Goal: Transaction & Acquisition: Download file/media

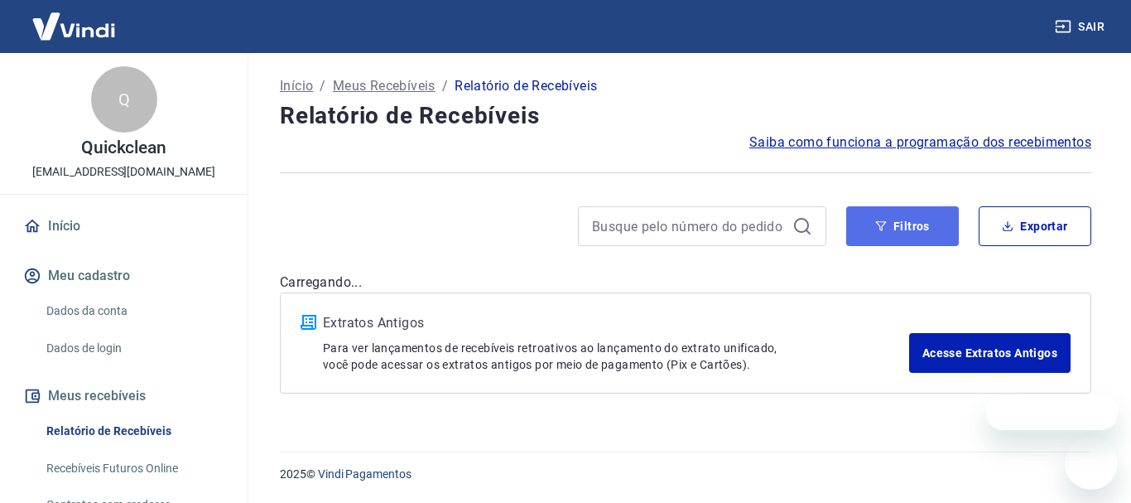
click at [902, 238] on button "Filtros" at bounding box center [902, 226] width 113 height 40
click at [902, 235] on button "Filtros" at bounding box center [902, 226] width 113 height 40
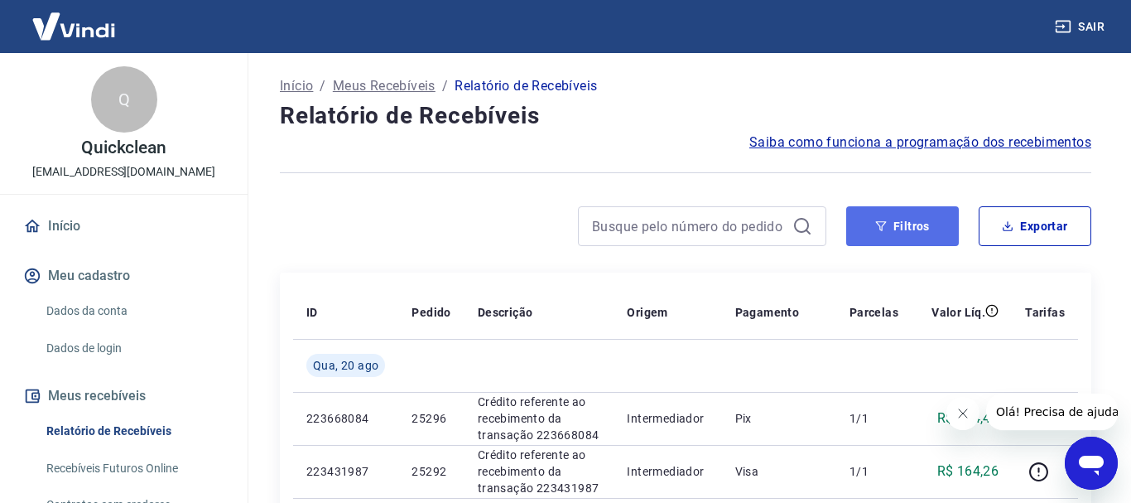
click at [870, 238] on button "Filtros" at bounding box center [902, 226] width 113 height 40
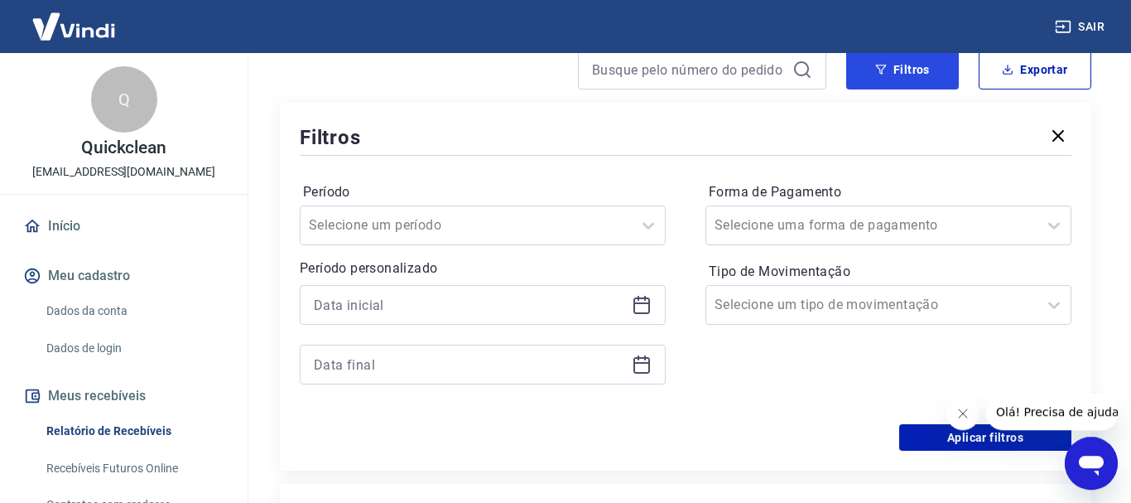
scroll to position [169, 0]
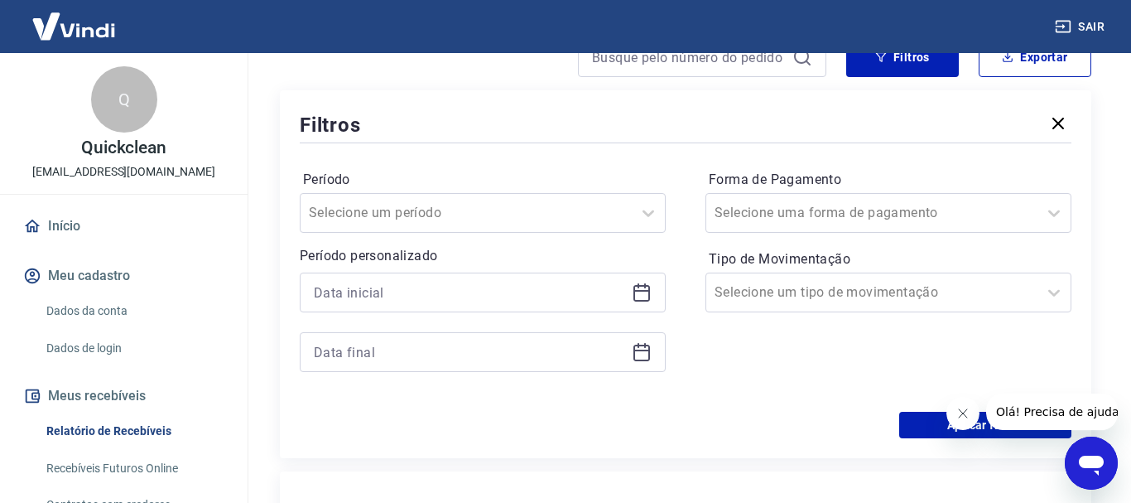
click at [642, 295] on icon at bounding box center [642, 292] width 20 height 20
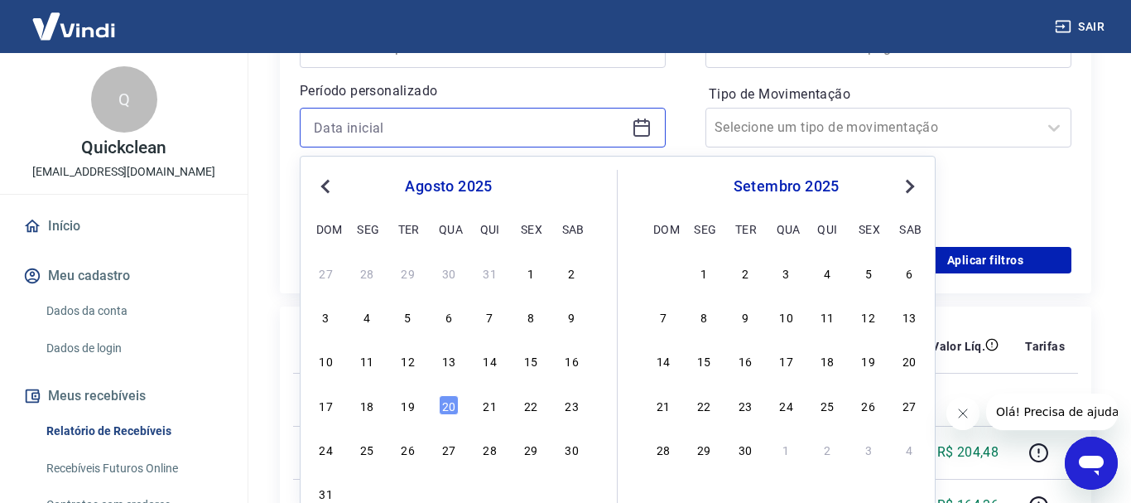
scroll to position [422, 0]
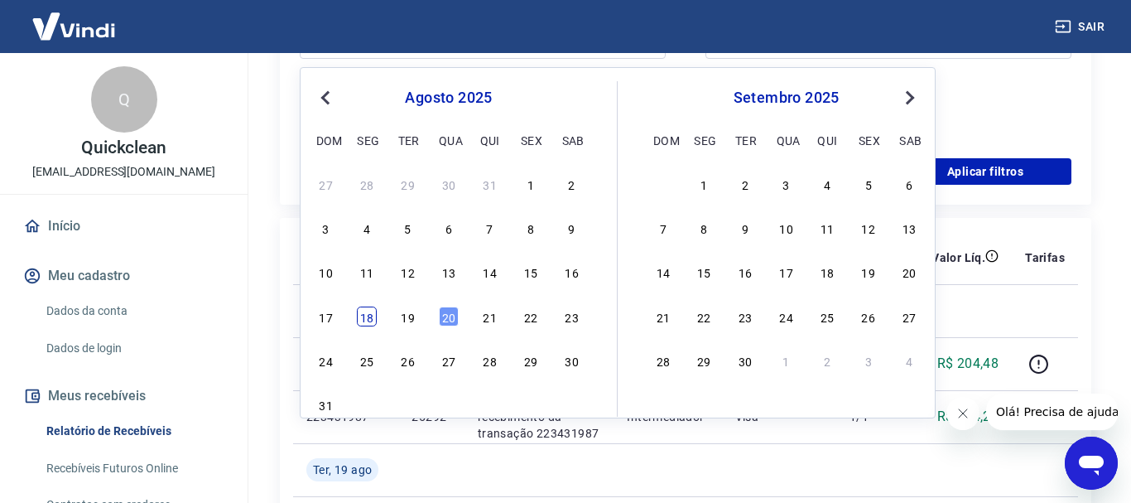
click at [363, 315] on div "18" at bounding box center [367, 316] width 20 height 20
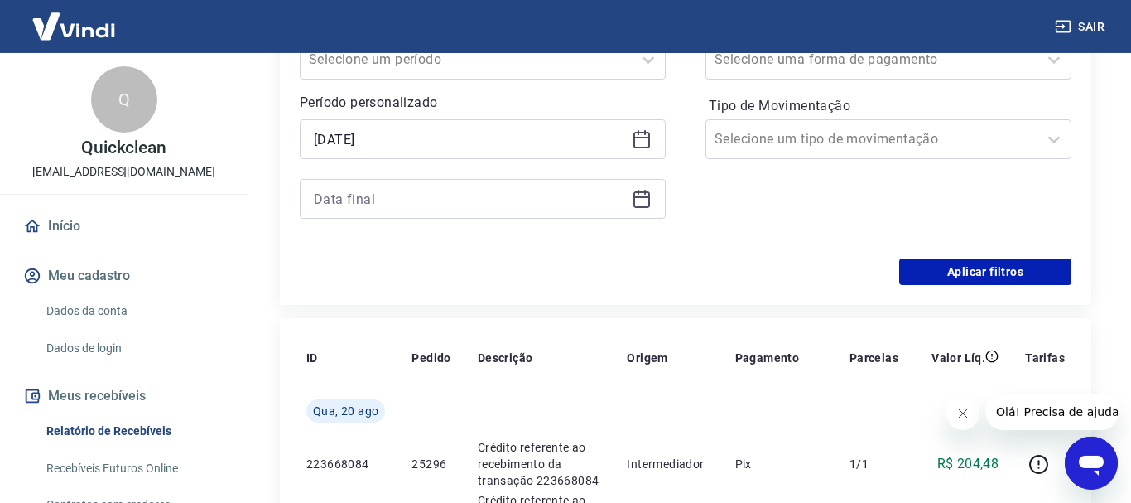
scroll to position [253, 0]
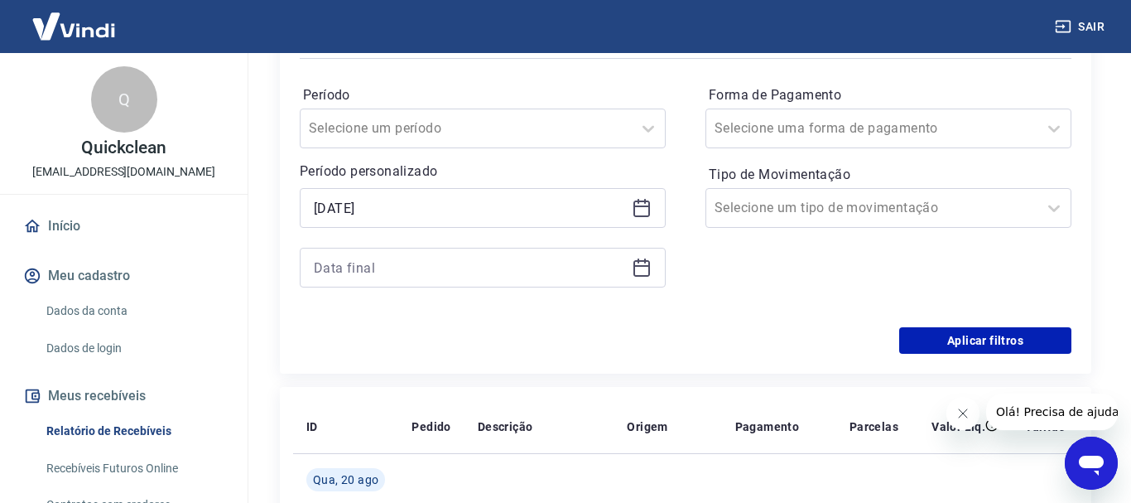
click at [637, 210] on icon at bounding box center [642, 208] width 20 height 20
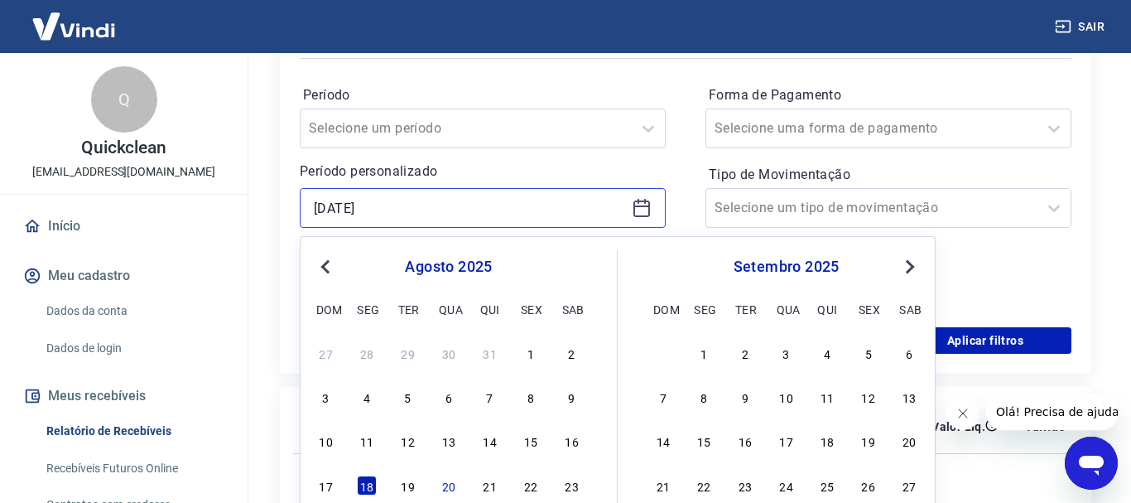
scroll to position [338, 0]
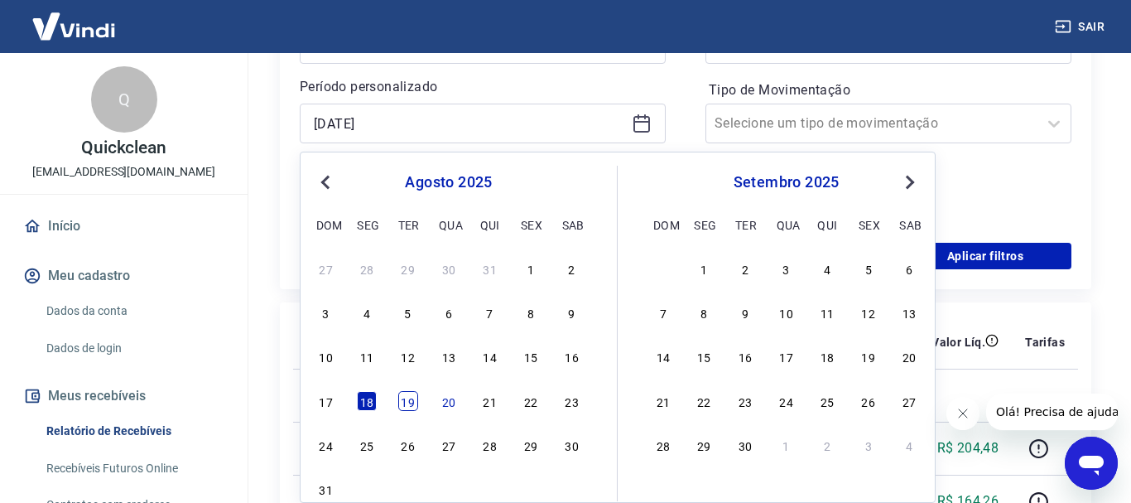
click at [403, 395] on div "19" at bounding box center [408, 401] width 20 height 20
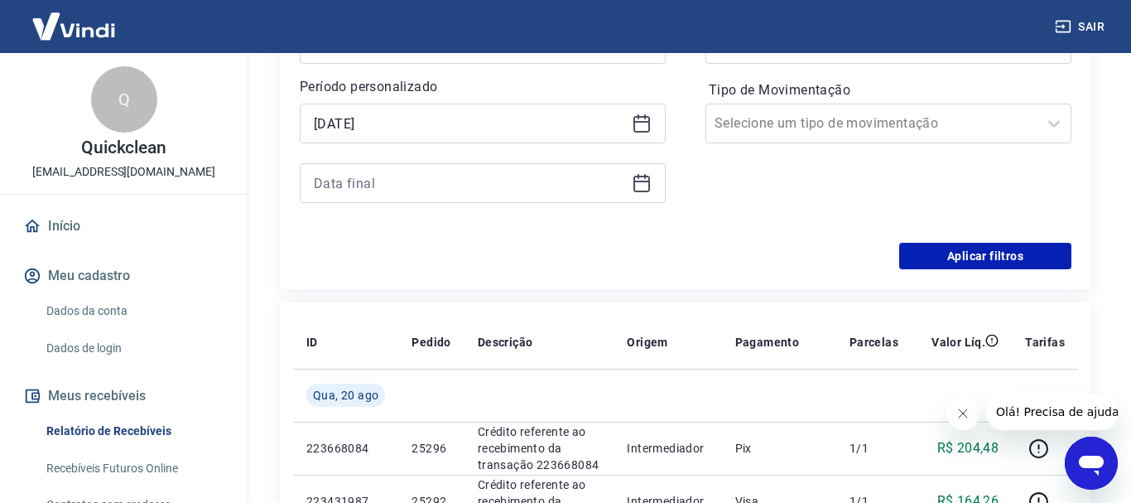
type input "[DATE]"
click at [643, 185] on icon at bounding box center [642, 183] width 20 height 20
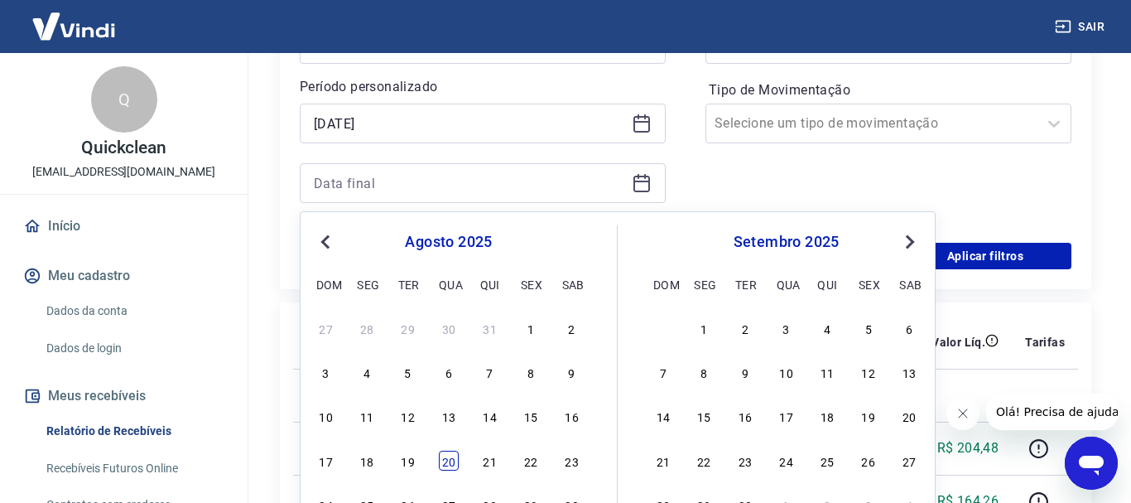
click at [448, 457] on div "20" at bounding box center [449, 460] width 20 height 20
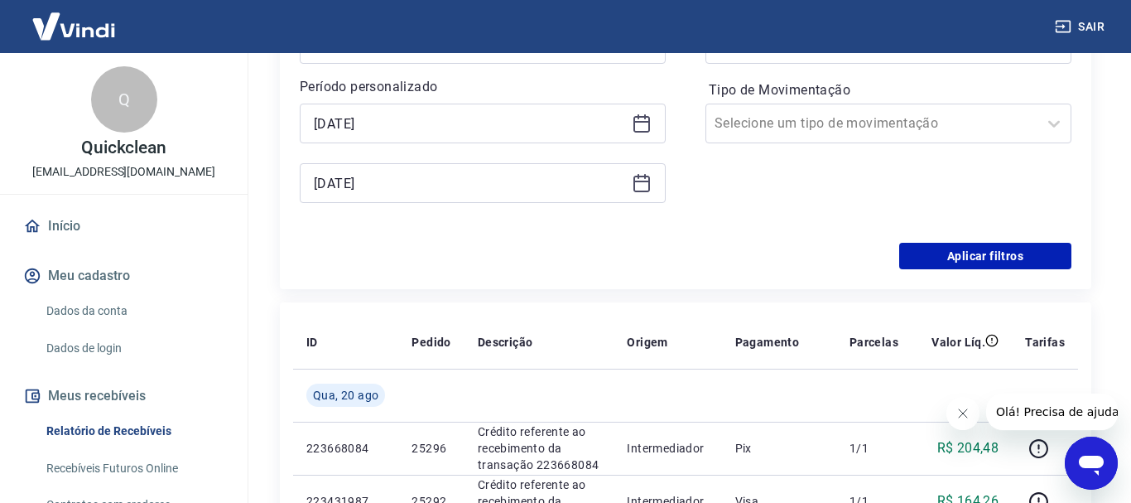
type input "[DATE]"
click at [977, 264] on button "Aplicar filtros" at bounding box center [985, 256] width 172 height 26
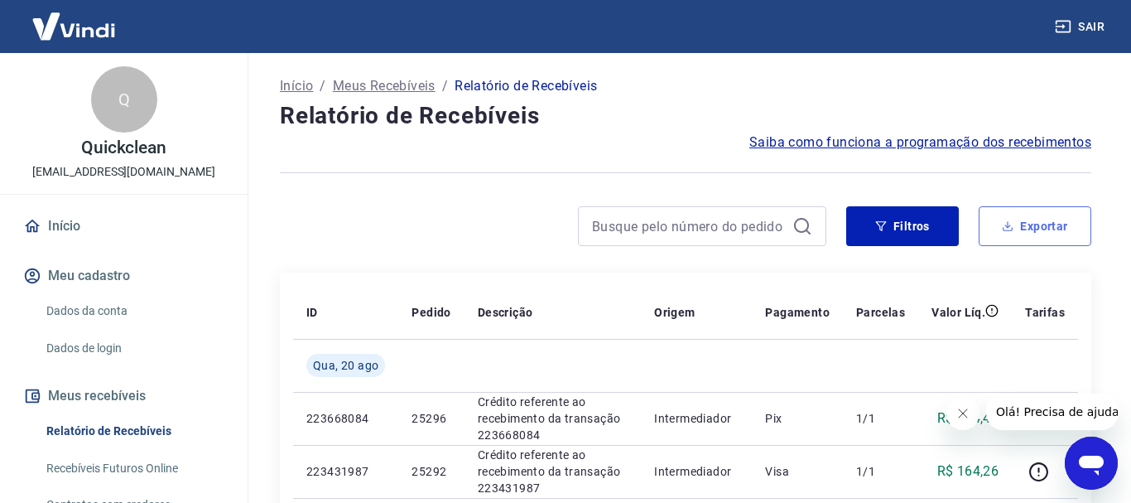
click at [1011, 218] on button "Exportar" at bounding box center [1035, 226] width 113 height 40
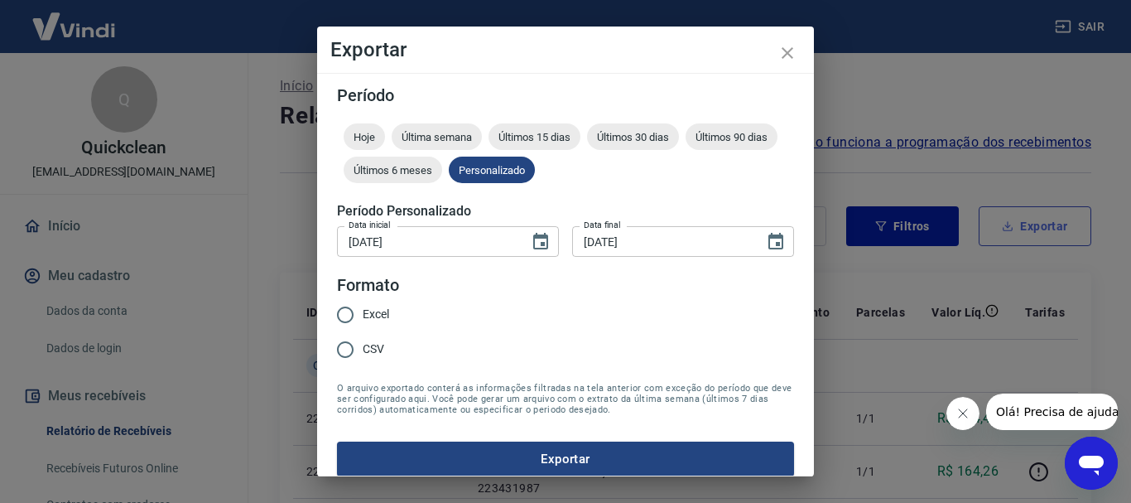
type input "[DATE]"
click at [377, 312] on span "Excel" at bounding box center [376, 313] width 26 height 17
click at [363, 312] on input "Excel" at bounding box center [345, 314] width 35 height 35
radio input "true"
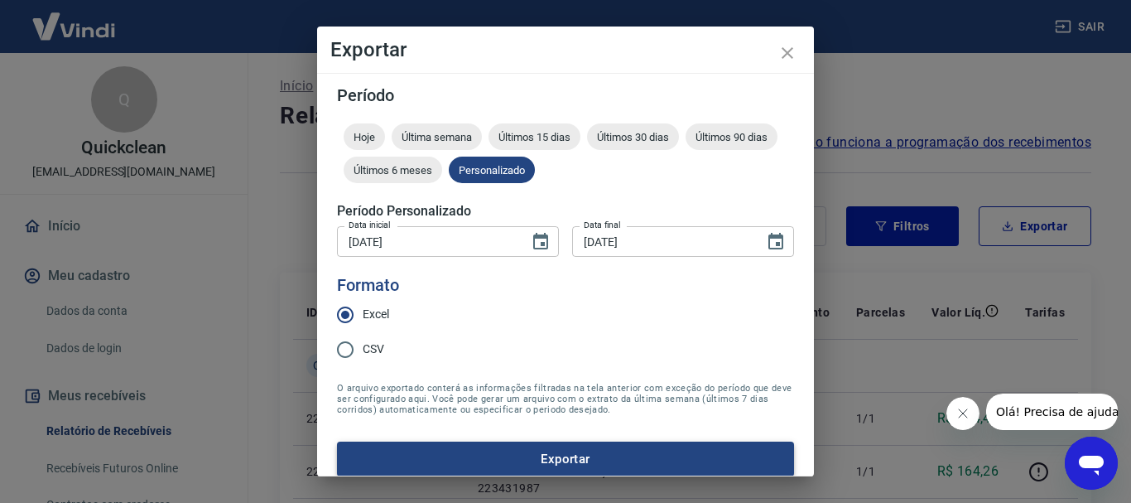
click at [489, 451] on button "Exportar" at bounding box center [565, 458] width 457 height 35
